Goal: Task Accomplishment & Management: Manage account settings

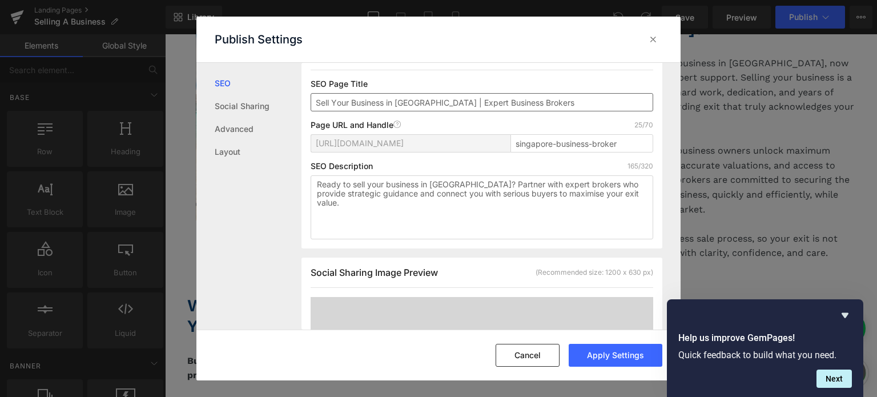
click at [348, 102] on input "Sell Your Business in [GEOGRAPHIC_DATA] | Expert Business Brokers" at bounding box center [482, 102] width 343 height 18
type input "Sell Business in [GEOGRAPHIC_DATA] | Expert Business Brokers"
click at [843, 312] on icon "Hide survey" at bounding box center [845, 315] width 14 height 14
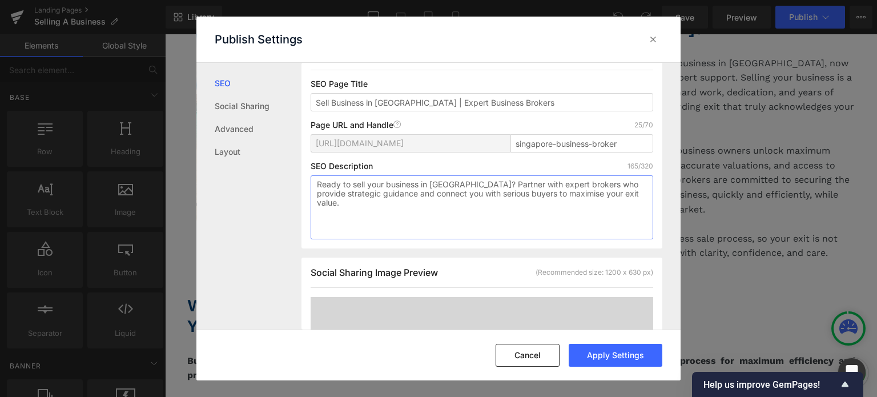
click at [522, 196] on textarea "Ready to sell your business in [GEOGRAPHIC_DATA]? Partner with expert brokers w…" at bounding box center [482, 207] width 343 height 64
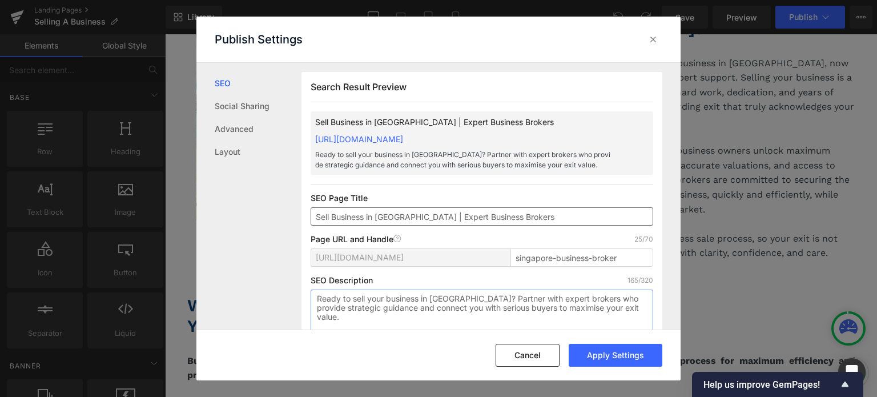
scroll to position [57, 0]
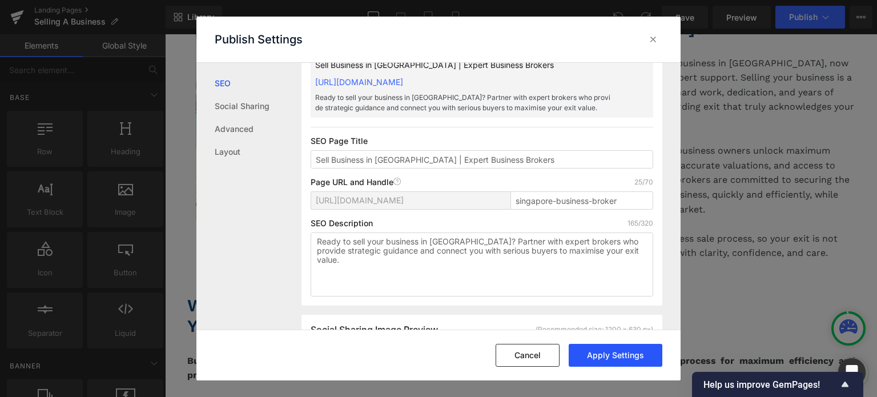
click at [581, 357] on button "Apply Settings" at bounding box center [616, 355] width 94 height 23
click at [552, 358] on button "Cancel" at bounding box center [528, 355] width 64 height 23
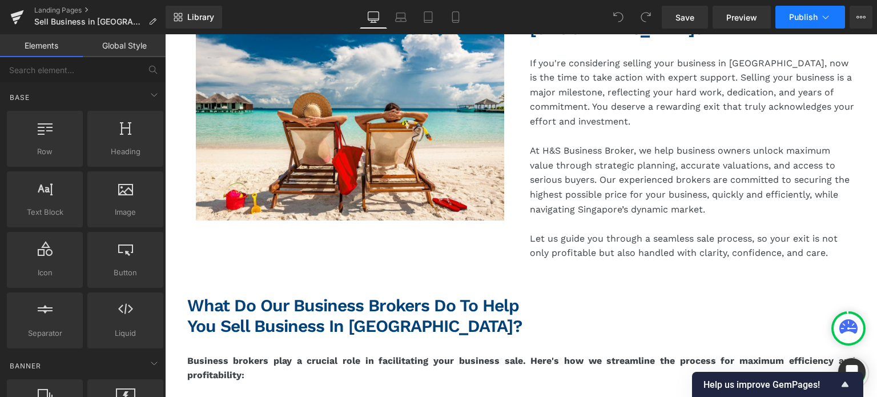
click at [806, 15] on span "Publish" at bounding box center [803, 17] width 29 height 9
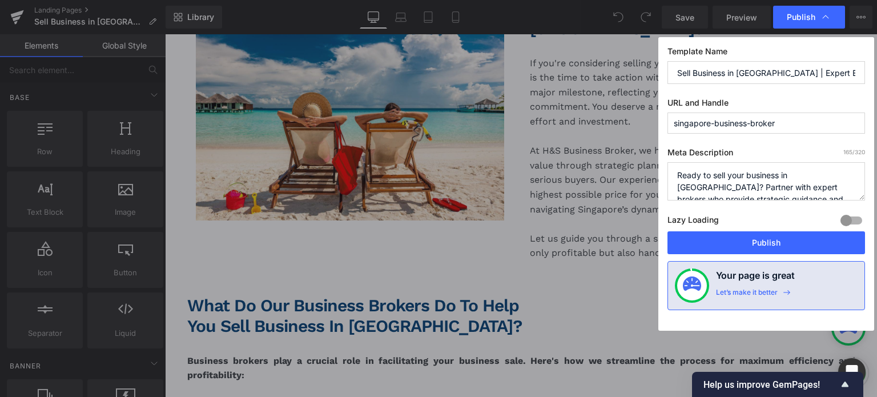
scroll to position [24, 0]
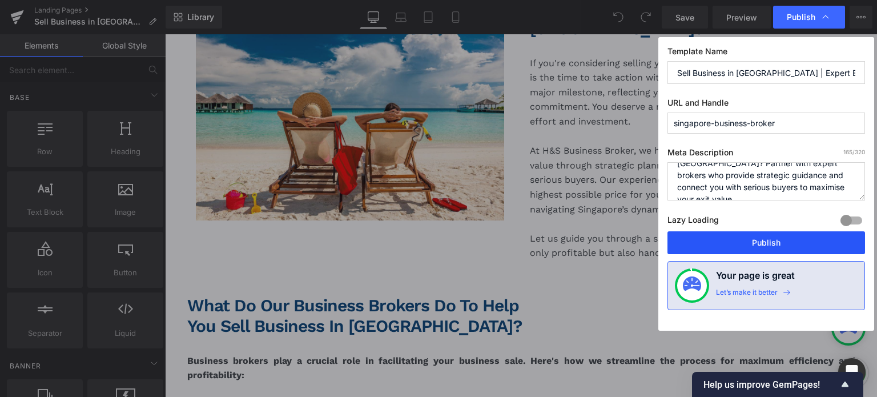
click at [733, 236] on button "Publish" at bounding box center [767, 242] width 198 height 23
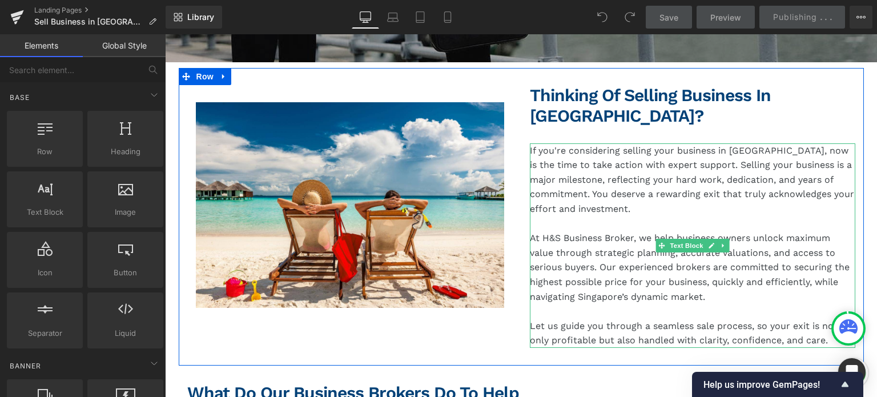
scroll to position [228, 0]
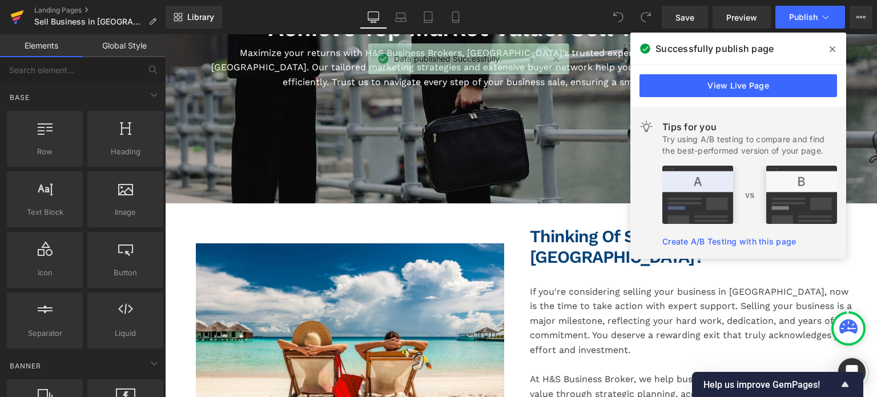
click at [16, 18] on icon at bounding box center [17, 18] width 8 height 5
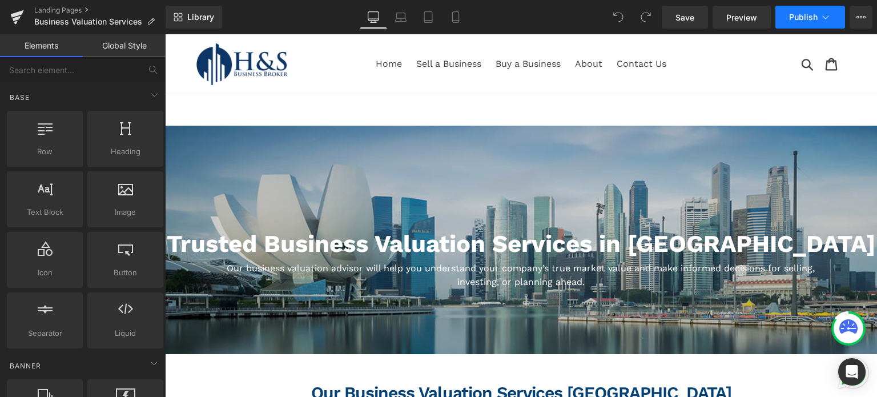
click at [799, 22] on button "Publish" at bounding box center [810, 17] width 70 height 23
click at [857, 11] on button "View Live Page View with current Template Save Template to Library Schedule Pub…" at bounding box center [861, 17] width 23 height 23
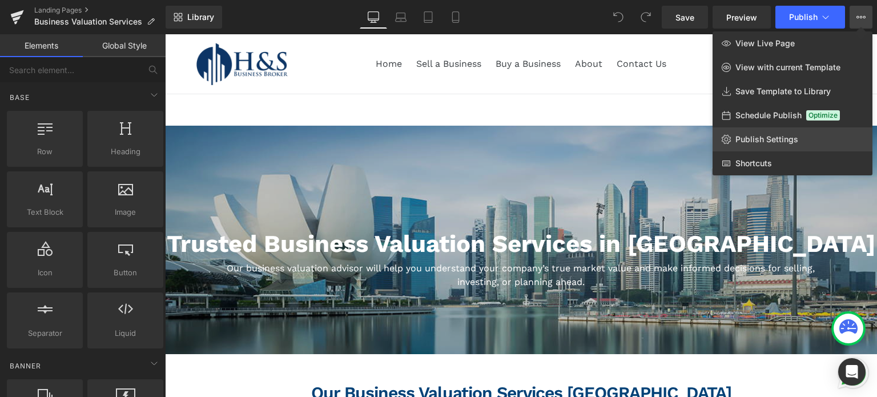
click at [758, 147] on link "Publish Settings" at bounding box center [793, 139] width 160 height 24
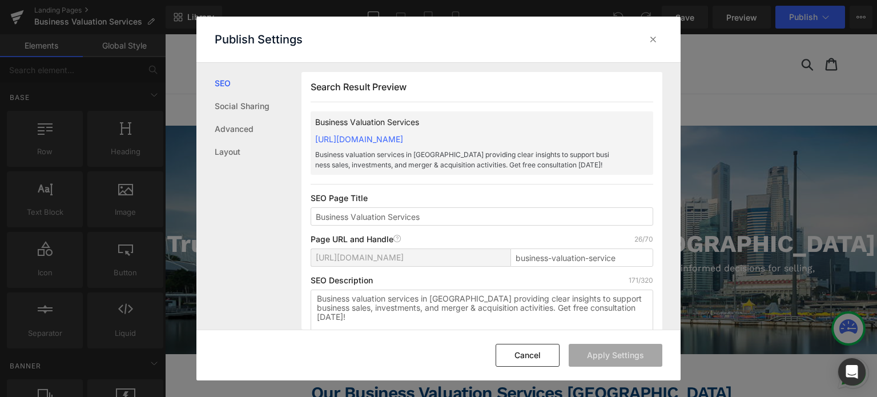
drag, startPoint x: 453, startPoint y: 219, endPoint x: 219, endPoint y: 205, distance: 234.0
click at [219, 205] on div "SEO Social Sharing Advanced Layout Search Result Preview Business Valuation Ser…" at bounding box center [438, 196] width 484 height 267
click at [470, 218] on input "Business Valuation Services" at bounding box center [482, 216] width 343 height 18
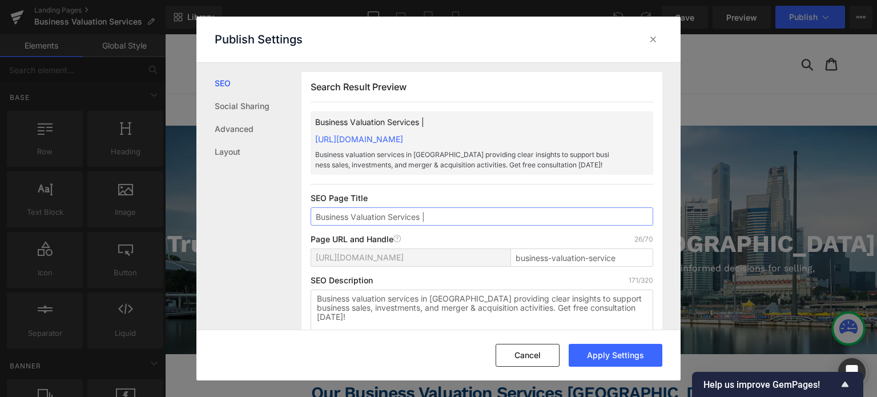
paste input "Maximize Your Business Value"
type input "Business Valuation Services | Maximize Your Business Value"
drag, startPoint x: 507, startPoint y: 300, endPoint x: 475, endPoint y: 302, distance: 32.0
click at [475, 302] on textarea "Business valuation services in Singapore providing clear insights to support bu…" at bounding box center [482, 322] width 343 height 64
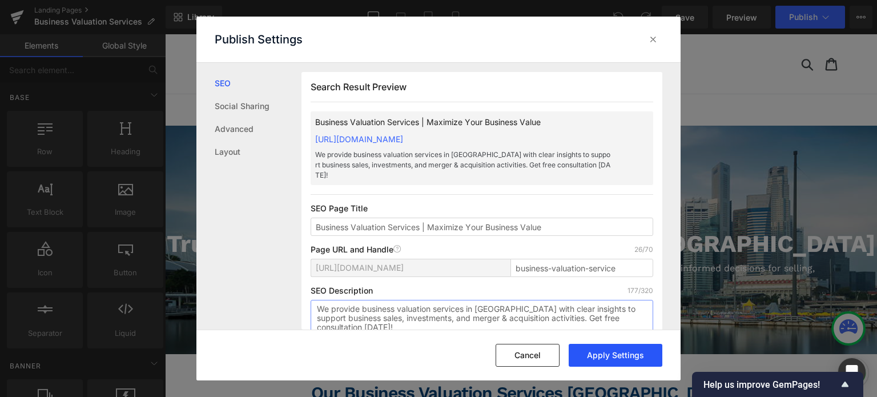
type textarea "We provide business valuation services in Singapore with clear insights to supp…"
click at [594, 353] on button "Apply Settings" at bounding box center [616, 355] width 94 height 23
click at [649, 43] on icon at bounding box center [653, 39] width 11 height 11
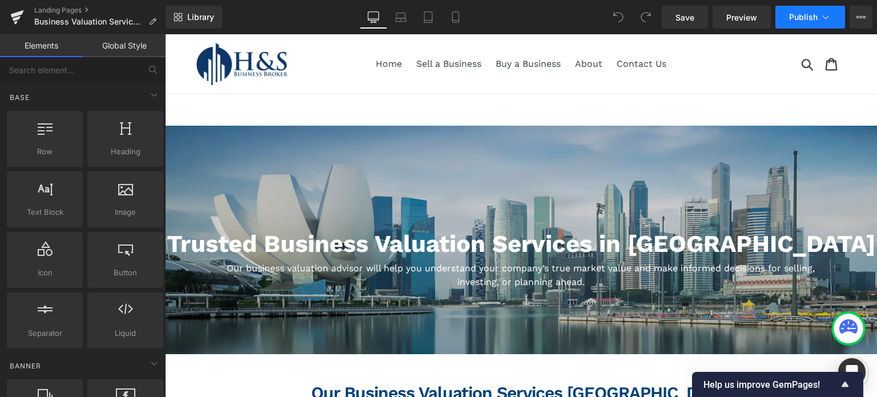
click at [831, 22] on icon at bounding box center [825, 16] width 11 height 11
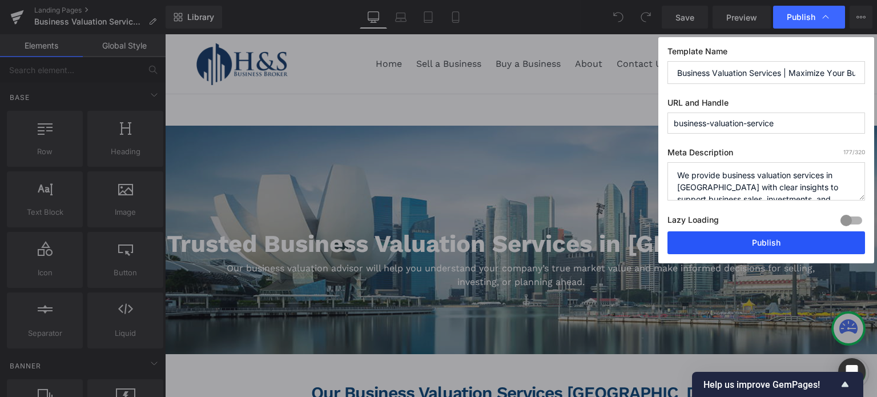
click at [774, 237] on button "Publish" at bounding box center [767, 242] width 198 height 23
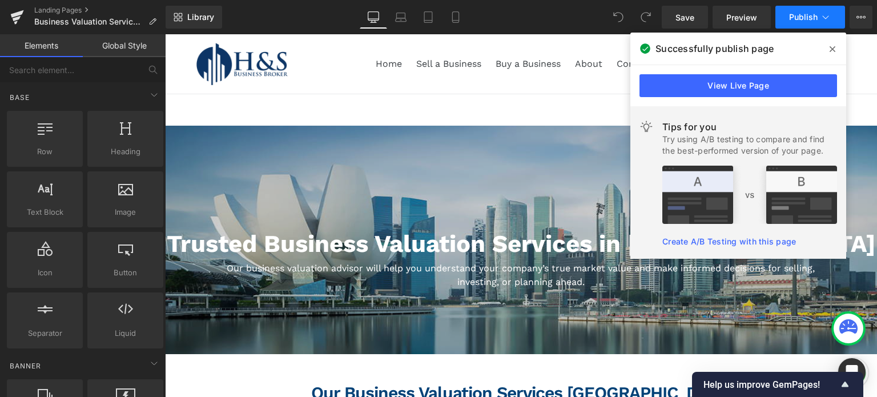
click at [809, 20] on span "Publish" at bounding box center [803, 17] width 29 height 9
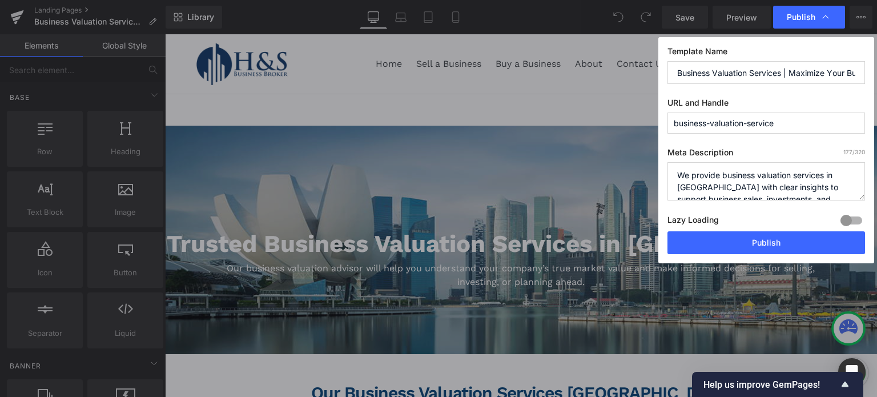
click at [750, 71] on input "Business Valuation Services | Maximize Your Business Value" at bounding box center [767, 72] width 198 height 23
paste input "Accurate Insights"
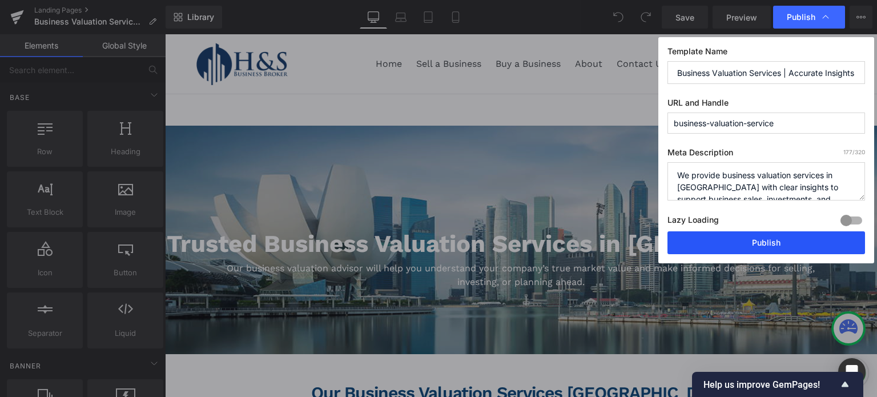
type input "Business Valuation Services | Accurate Insights"
click at [735, 243] on button "Publish" at bounding box center [767, 242] width 198 height 23
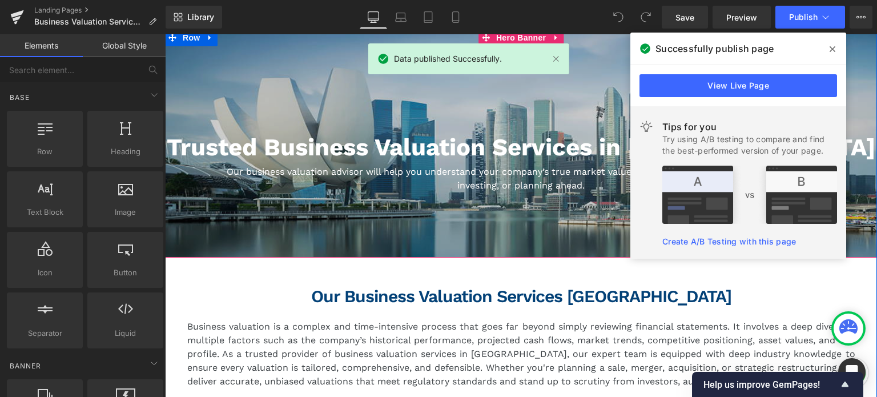
scroll to position [114, 0]
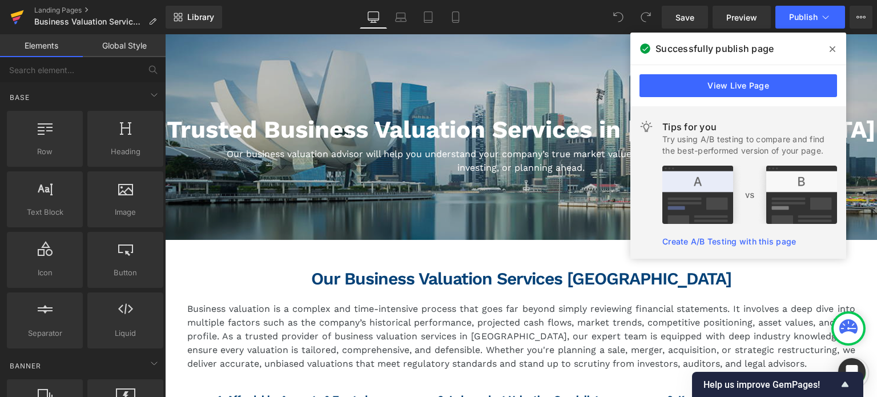
click at [14, 17] on icon at bounding box center [17, 13] width 13 height 7
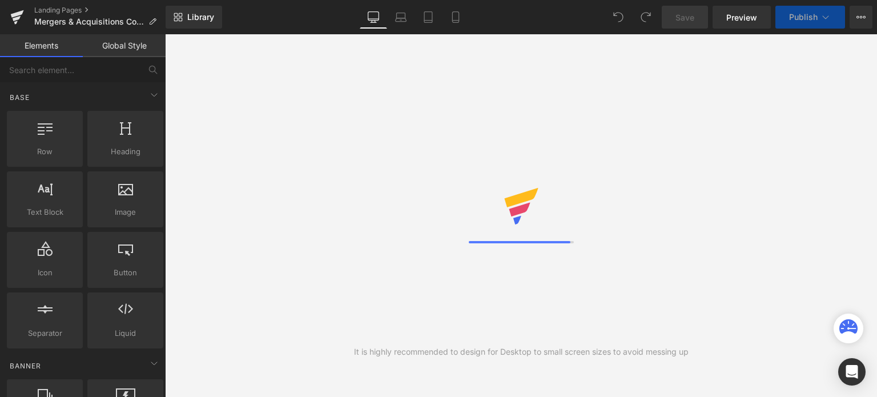
click at [869, 15] on button "View Live Page View with current Template Save Template to Library Schedule Pub…" at bounding box center [861, 17] width 23 height 23
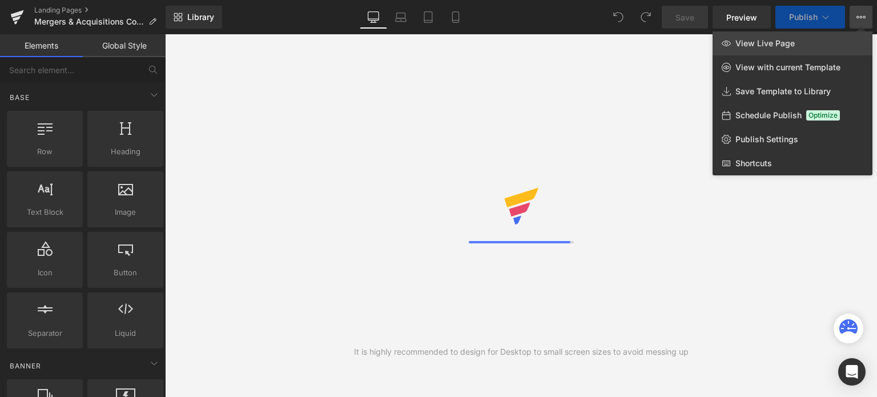
click at [789, 48] on span "View Live Page" at bounding box center [764, 43] width 59 height 10
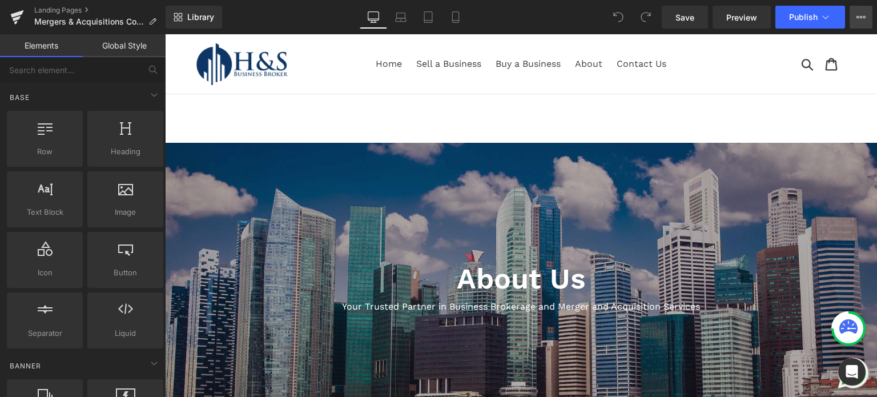
click at [850, 20] on button "View Live Page View with current Template Save Template to Library Schedule Pub…" at bounding box center [861, 17] width 23 height 23
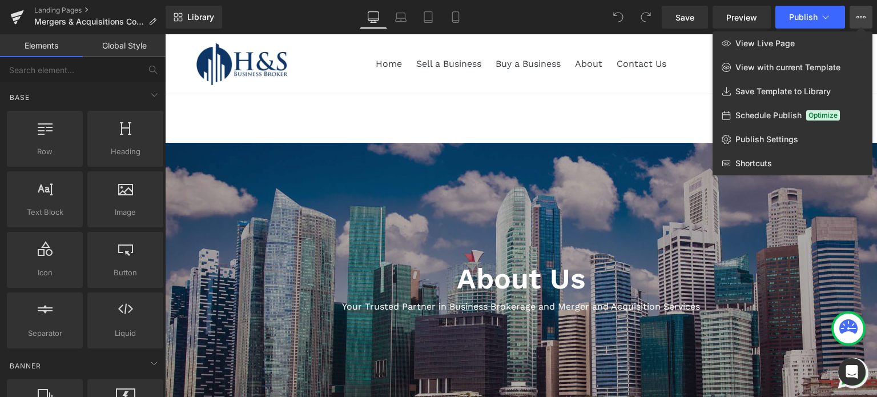
click at [821, 30] on div "Library Desktop Desktop Laptop Tablet Mobile Save Preview Publish Scheduled Vie…" at bounding box center [522, 17] width 712 height 34
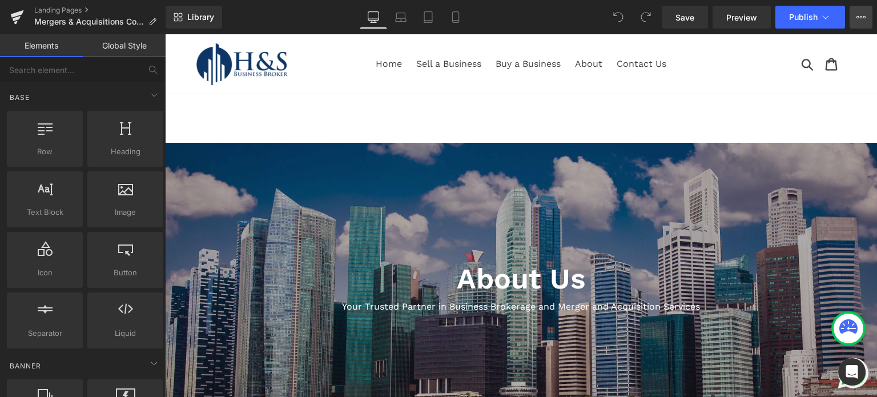
click at [863, 17] on icon at bounding box center [861, 17] width 9 height 9
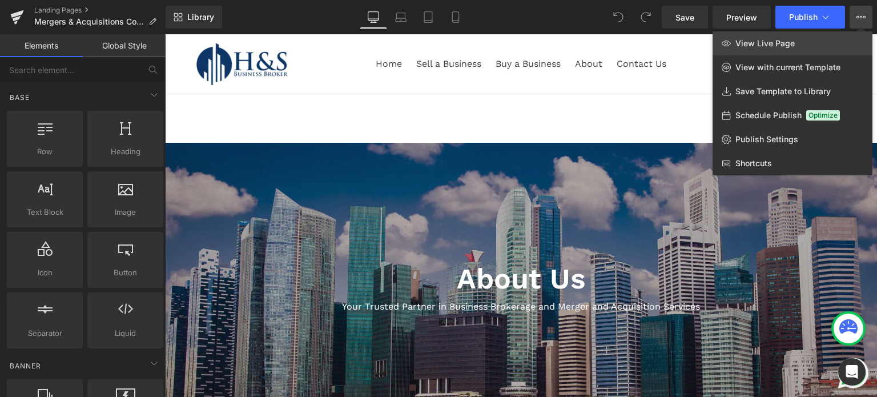
click at [798, 47] on link "View Live Page" at bounding box center [793, 43] width 160 height 24
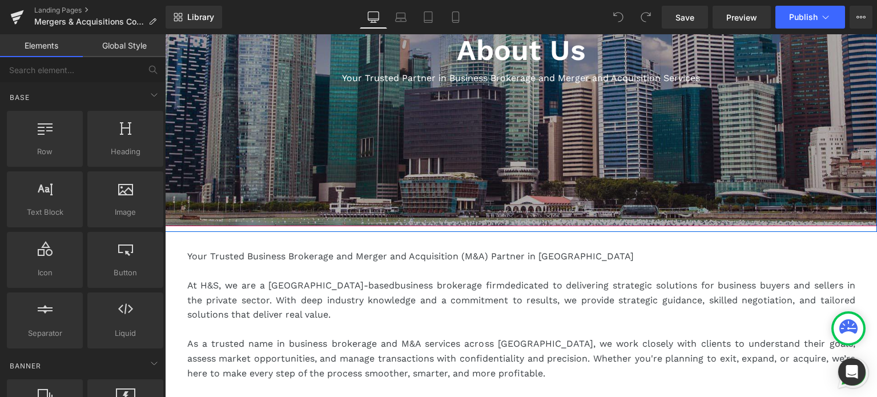
scroll to position [400, 0]
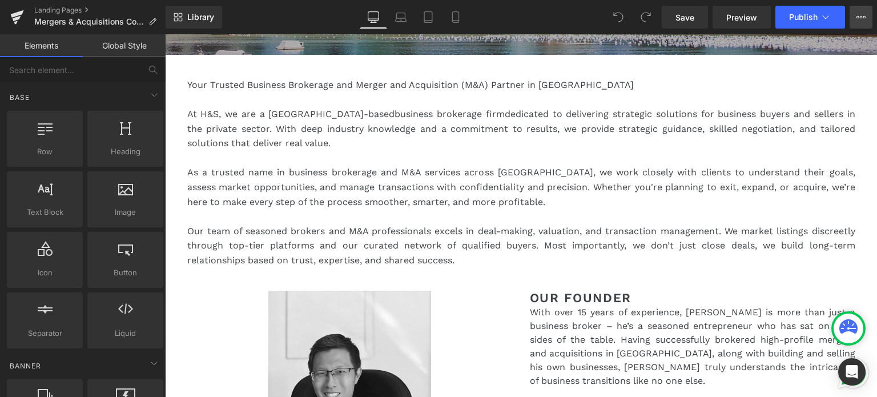
click at [865, 13] on icon at bounding box center [861, 17] width 9 height 9
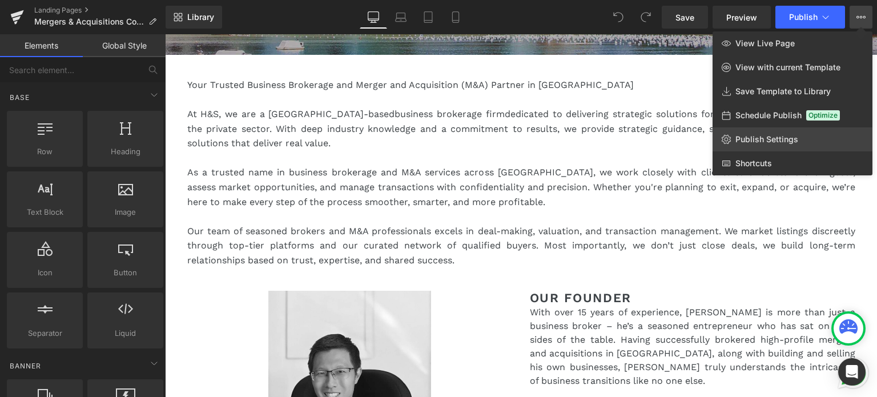
click at [779, 134] on link "Publish Settings" at bounding box center [793, 139] width 160 height 24
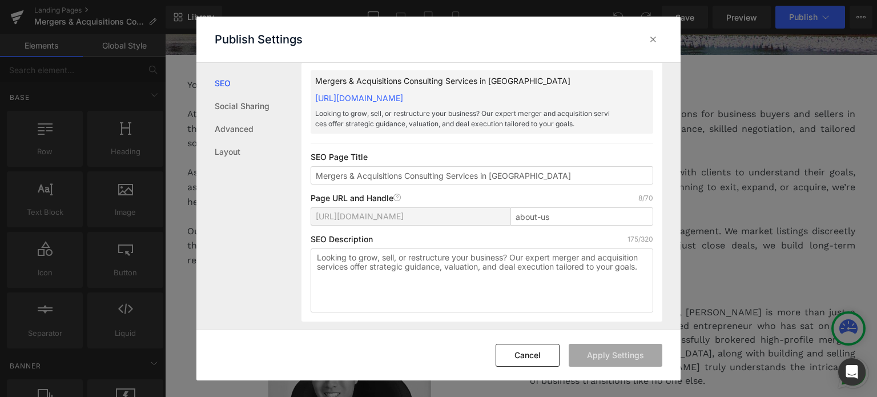
scroll to position [57, 0]
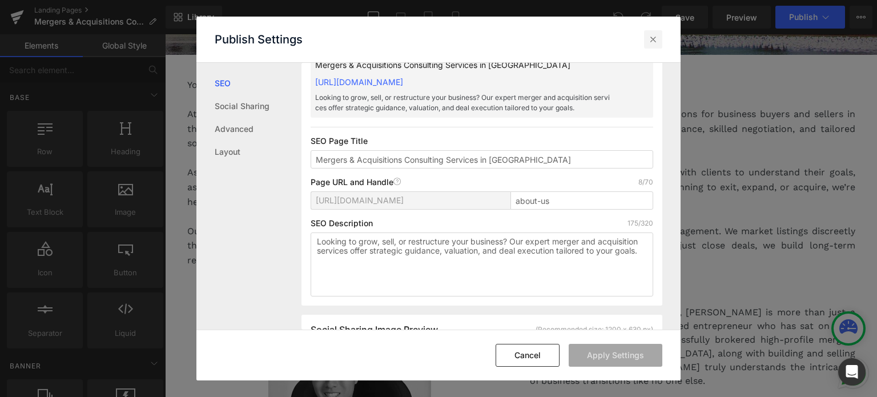
click at [648, 37] on icon at bounding box center [653, 39] width 11 height 11
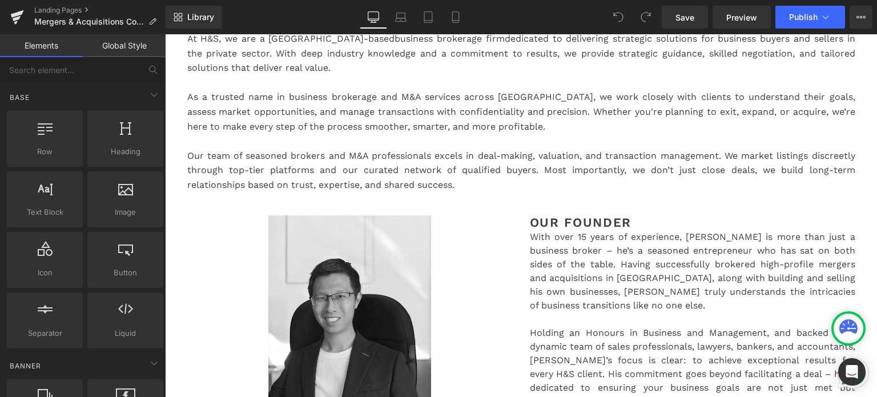
scroll to position [400, 0]
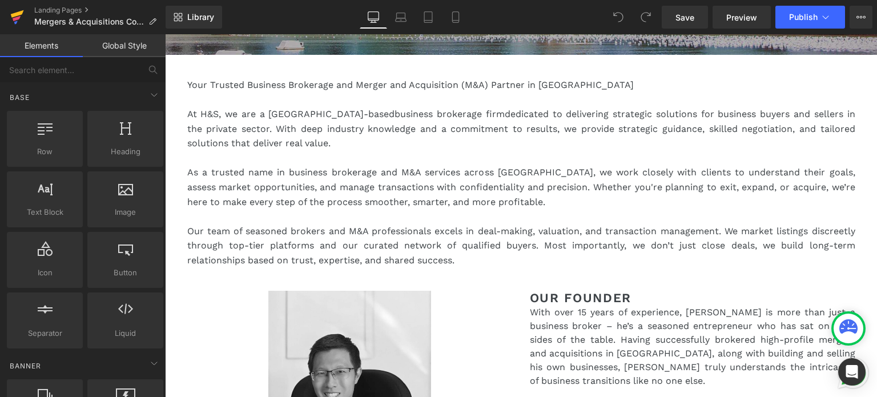
click at [8, 20] on link at bounding box center [17, 17] width 34 height 34
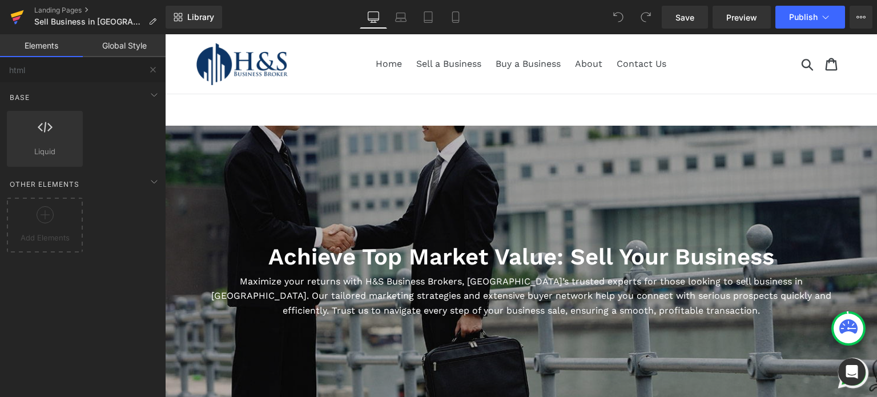
type input "html"
